Goal: Find specific page/section: Find specific page/section

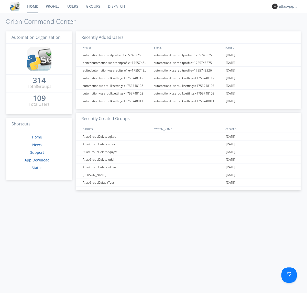
click at [116, 6] on link "Dispatch" at bounding box center [116, 6] width 25 height 13
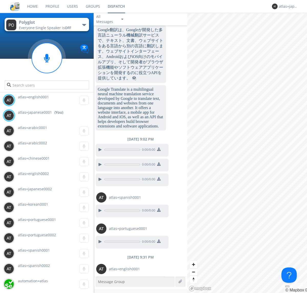
scroll to position [531, 0]
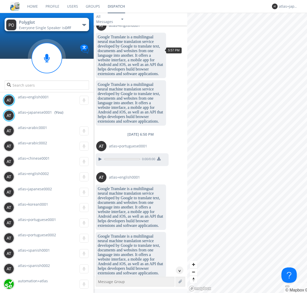
scroll to position [698, 0]
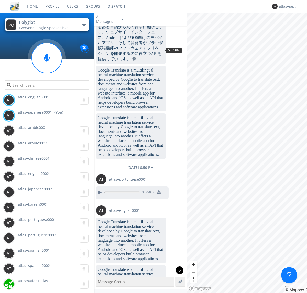
click at [177, 271] on div "^" at bounding box center [180, 271] width 8 height 8
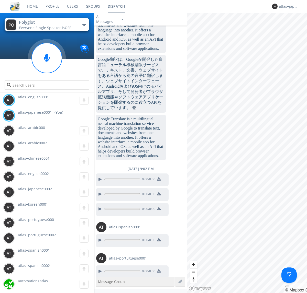
scroll to position [1261, 0]
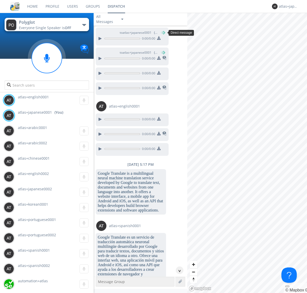
scroll to position [720, 0]
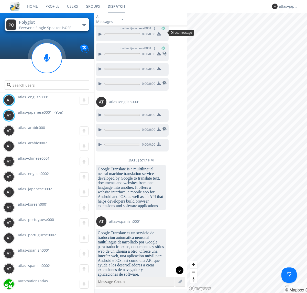
click at [177, 271] on div "^" at bounding box center [180, 271] width 8 height 8
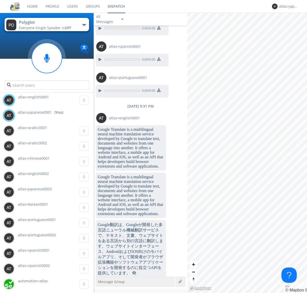
scroll to position [2067, 0]
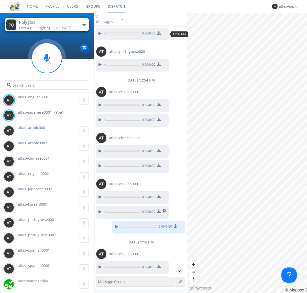
scroll to position [171, 0]
click at [177, 271] on div "^" at bounding box center [180, 271] width 8 height 8
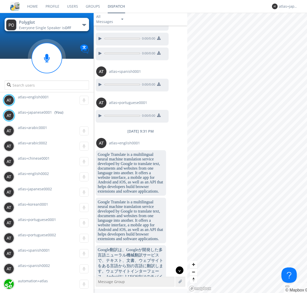
scroll to position [2199, 0]
